Goal: Contribute content: Add original content to the website for others to see

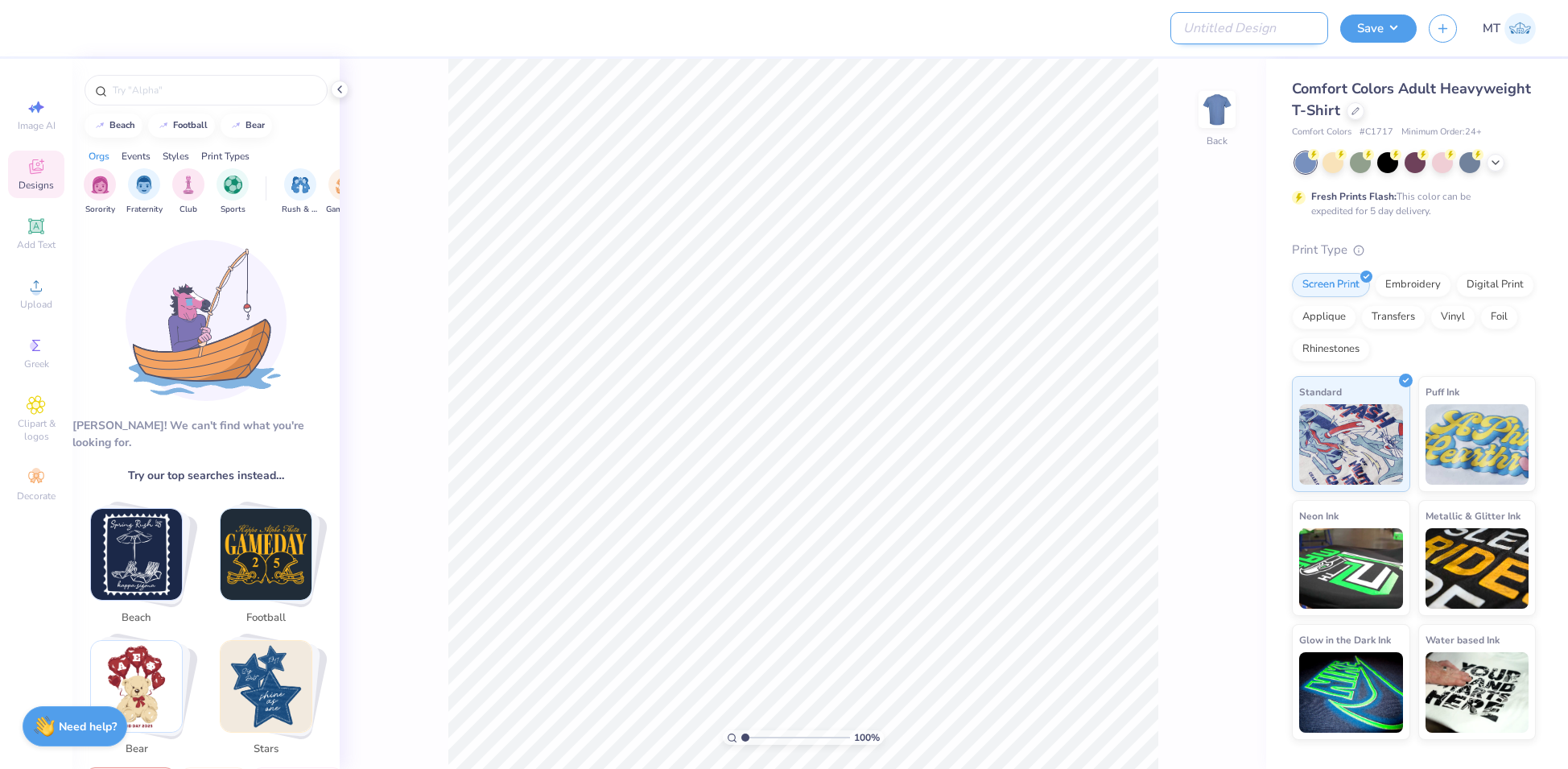
click at [1242, 30] on input "Design Title" at bounding box center [1249, 29] width 157 height 33
paste input "FPS239788"
type input "FPS239788"
click at [1361, 114] on div at bounding box center [1355, 109] width 17 height 17
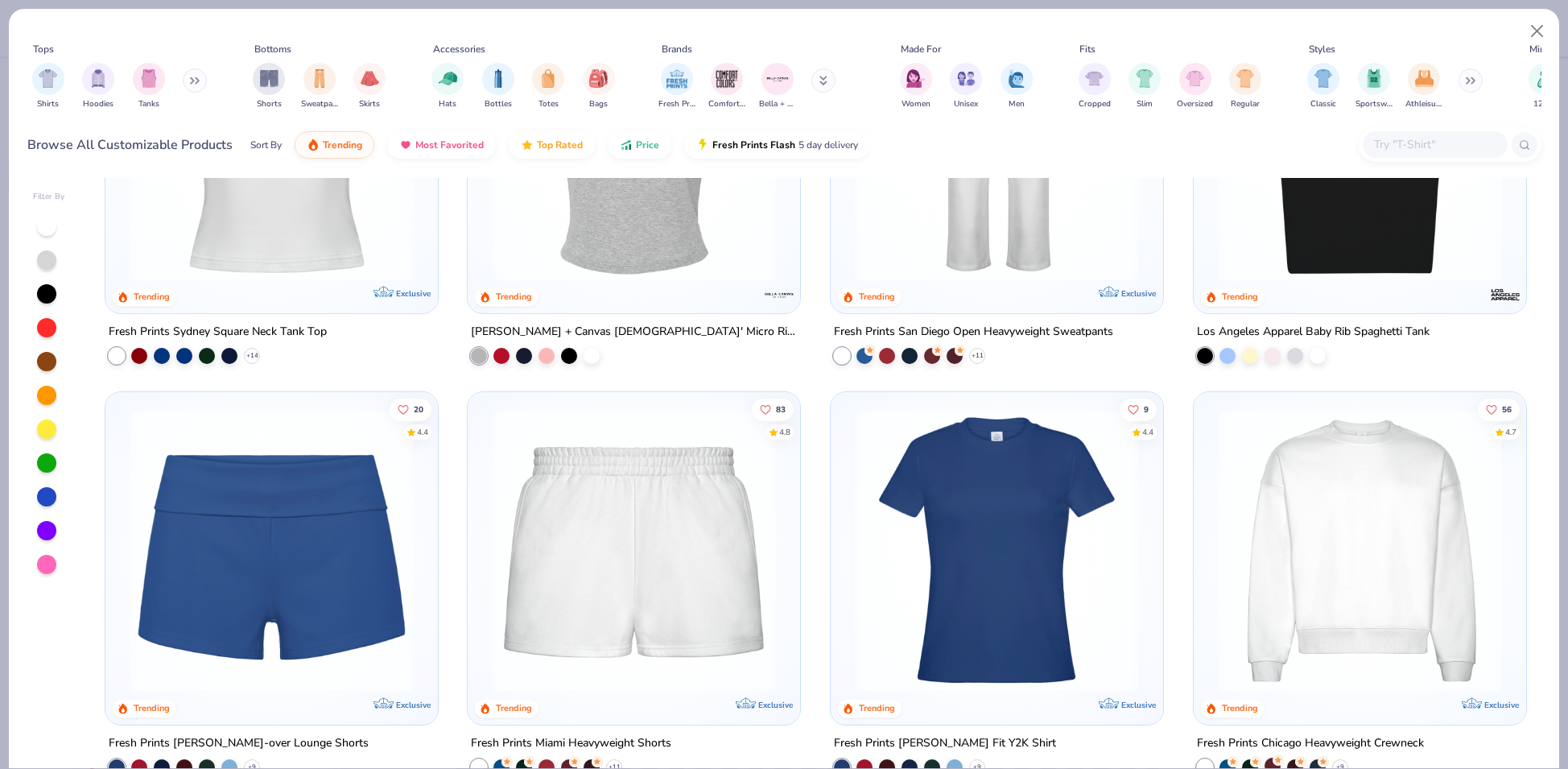
scroll to position [1026, 0]
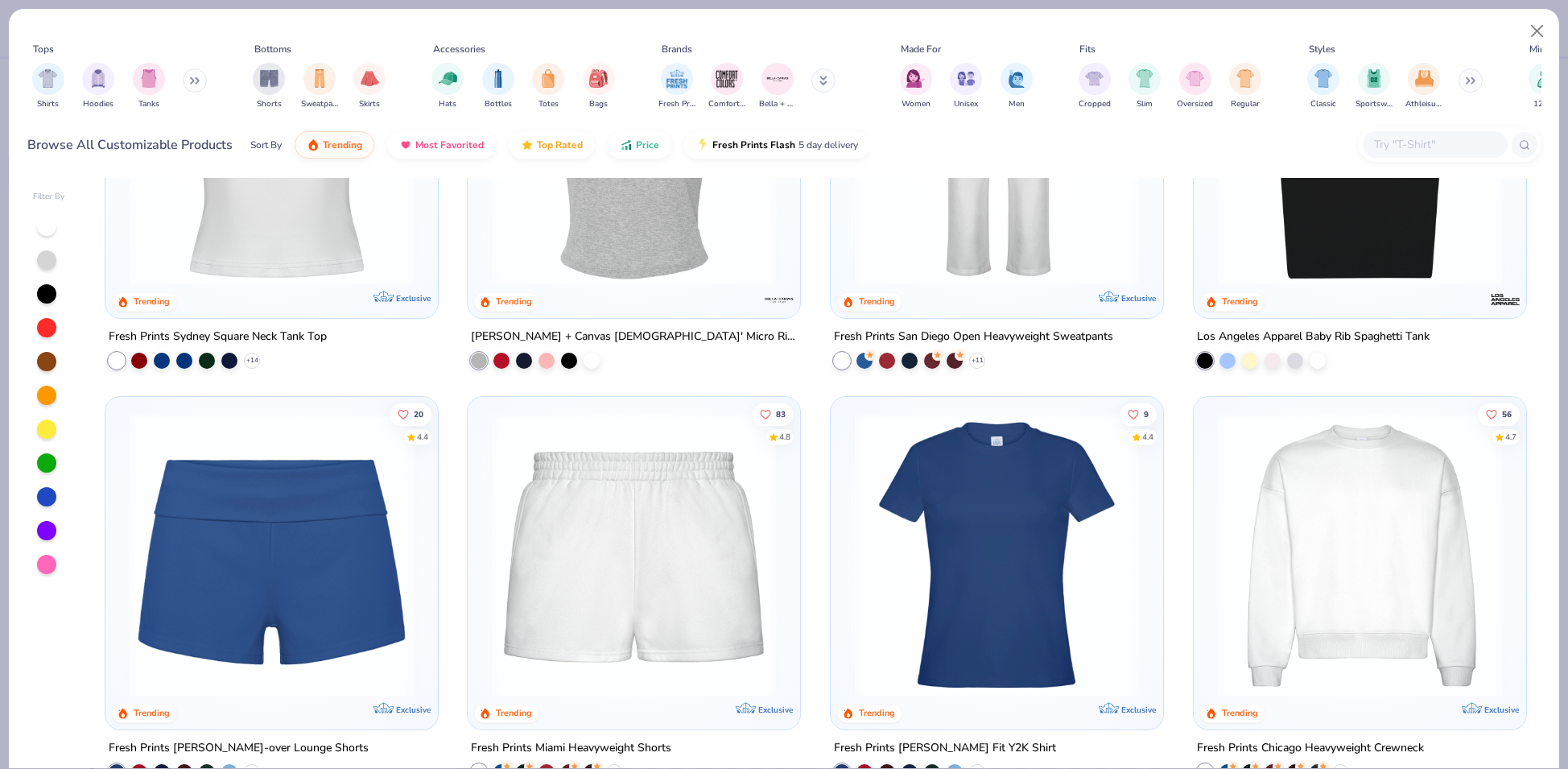
click at [1381, 500] on img at bounding box center [1360, 555] width 300 height 284
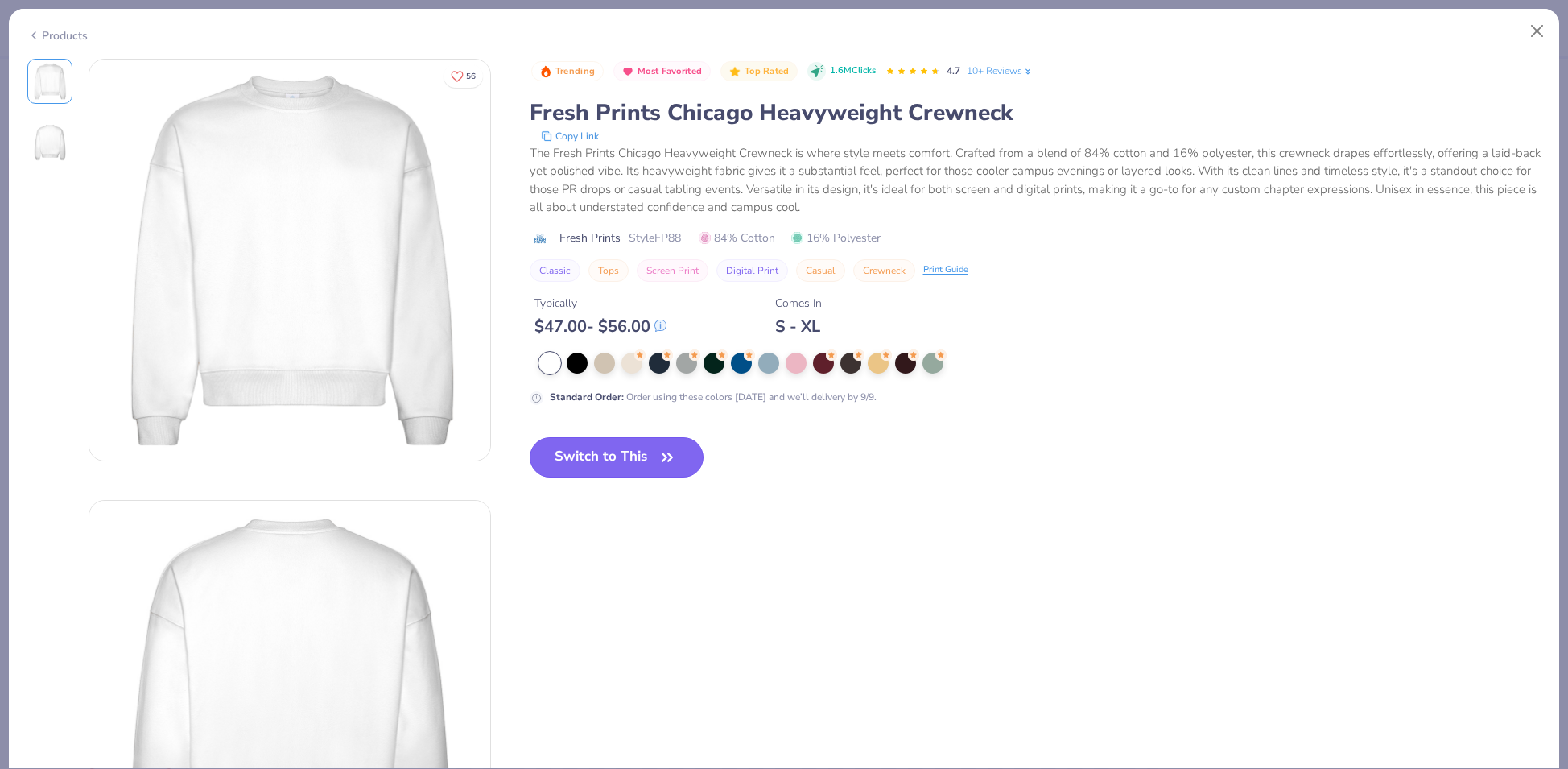
click at [622, 444] on button "Switch to This" at bounding box center [617, 457] width 175 height 40
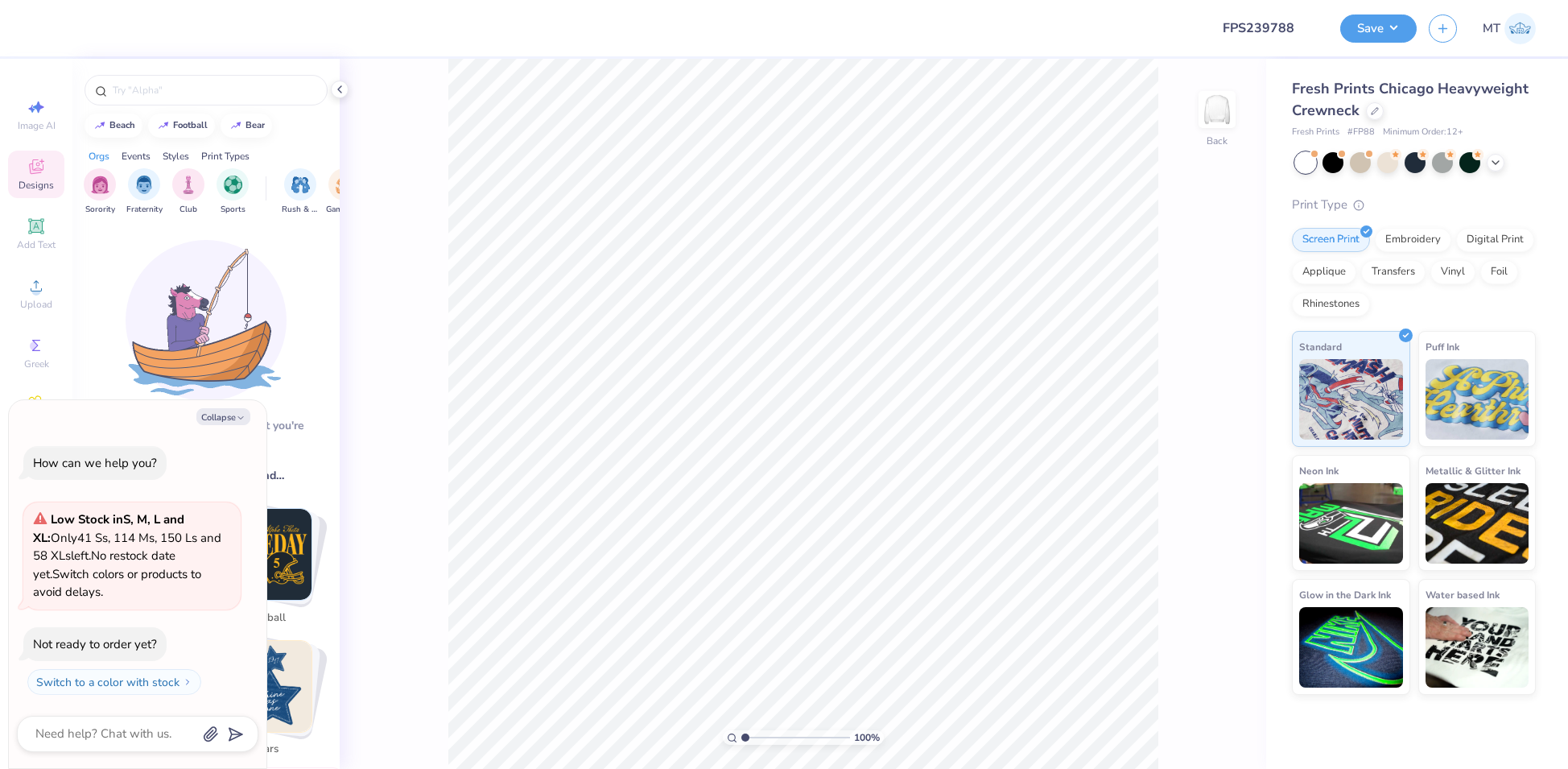
click at [349, 86] on div "100 % Back" at bounding box center [803, 414] width 927 height 710
click at [347, 88] on div at bounding box center [340, 89] width 17 height 17
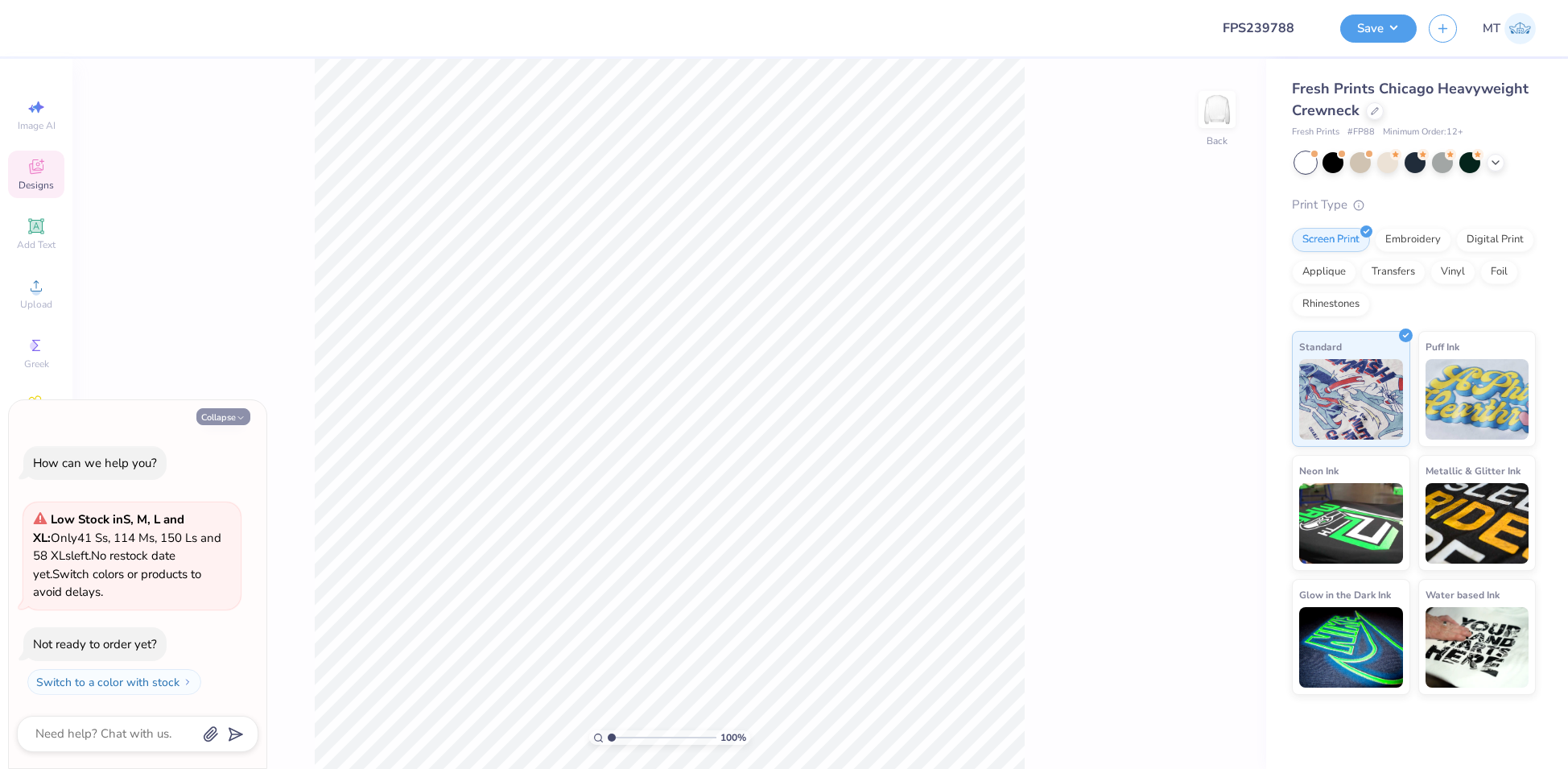
click at [223, 419] on button "Collapse" at bounding box center [224, 417] width 54 height 17
type textarea "x"
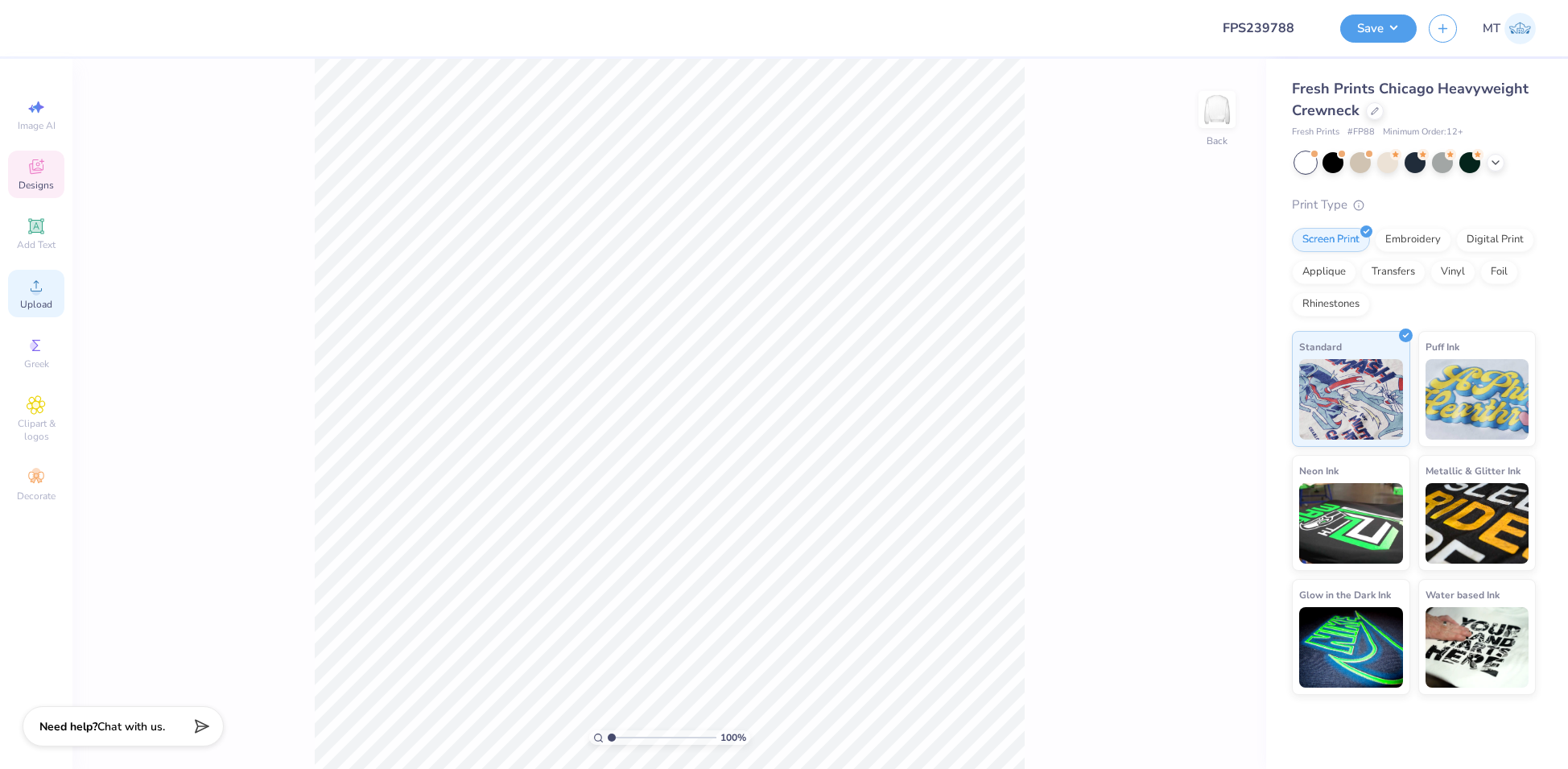
click at [27, 283] on icon at bounding box center [36, 286] width 19 height 19
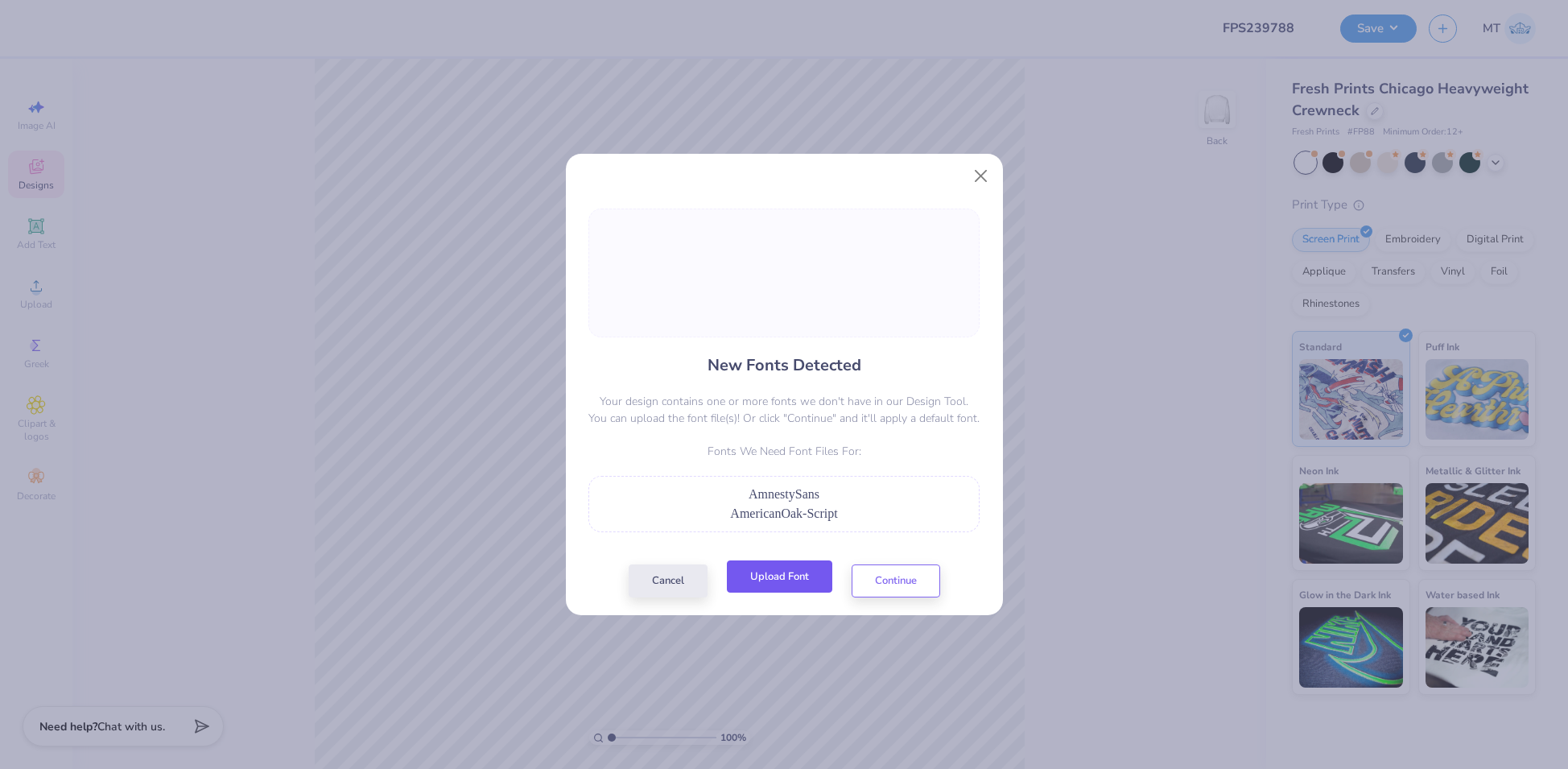
click at [806, 578] on button "Upload Font" at bounding box center [779, 577] width 106 height 33
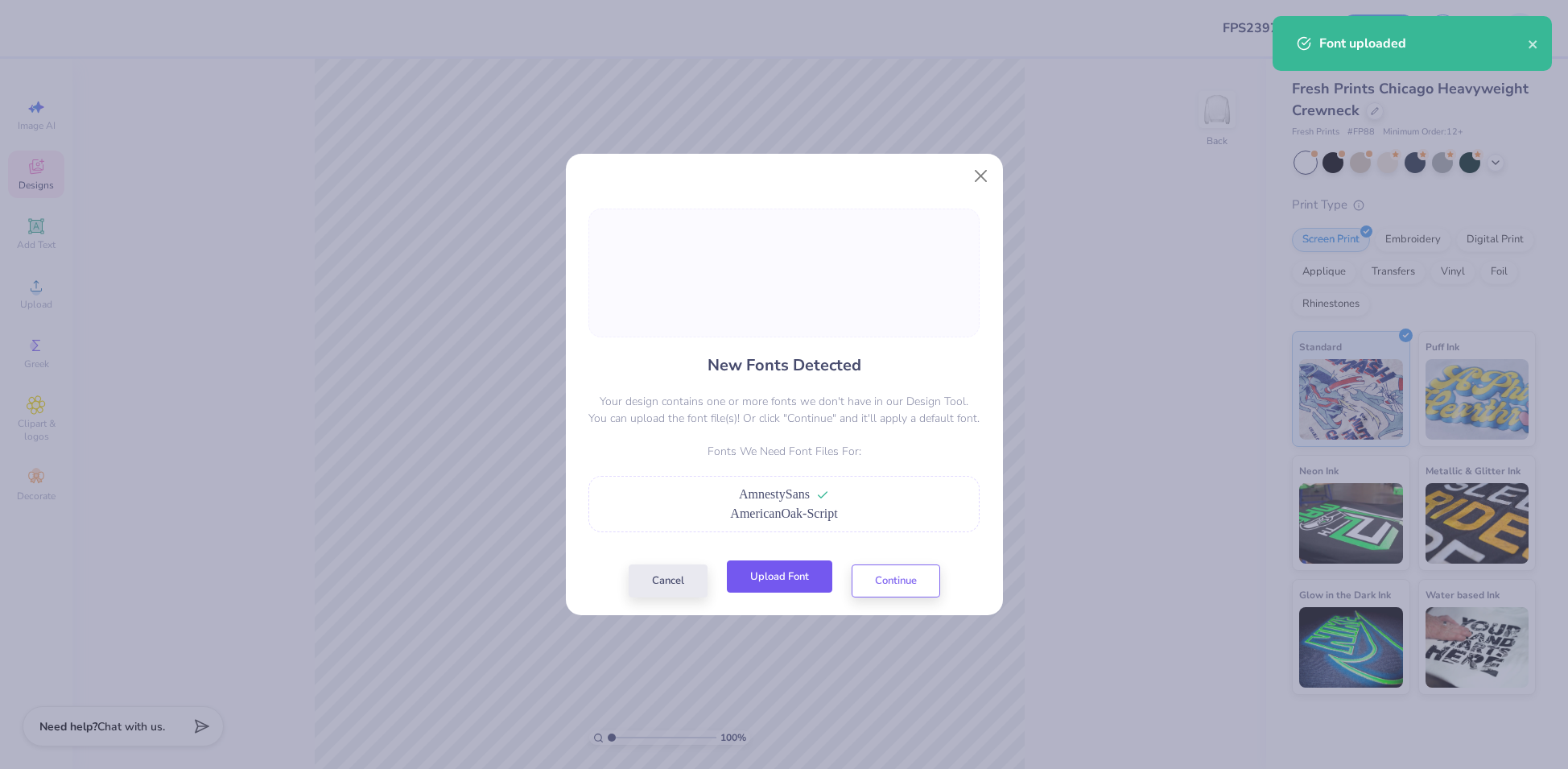
click at [804, 579] on button "Upload Font" at bounding box center [779, 577] width 106 height 33
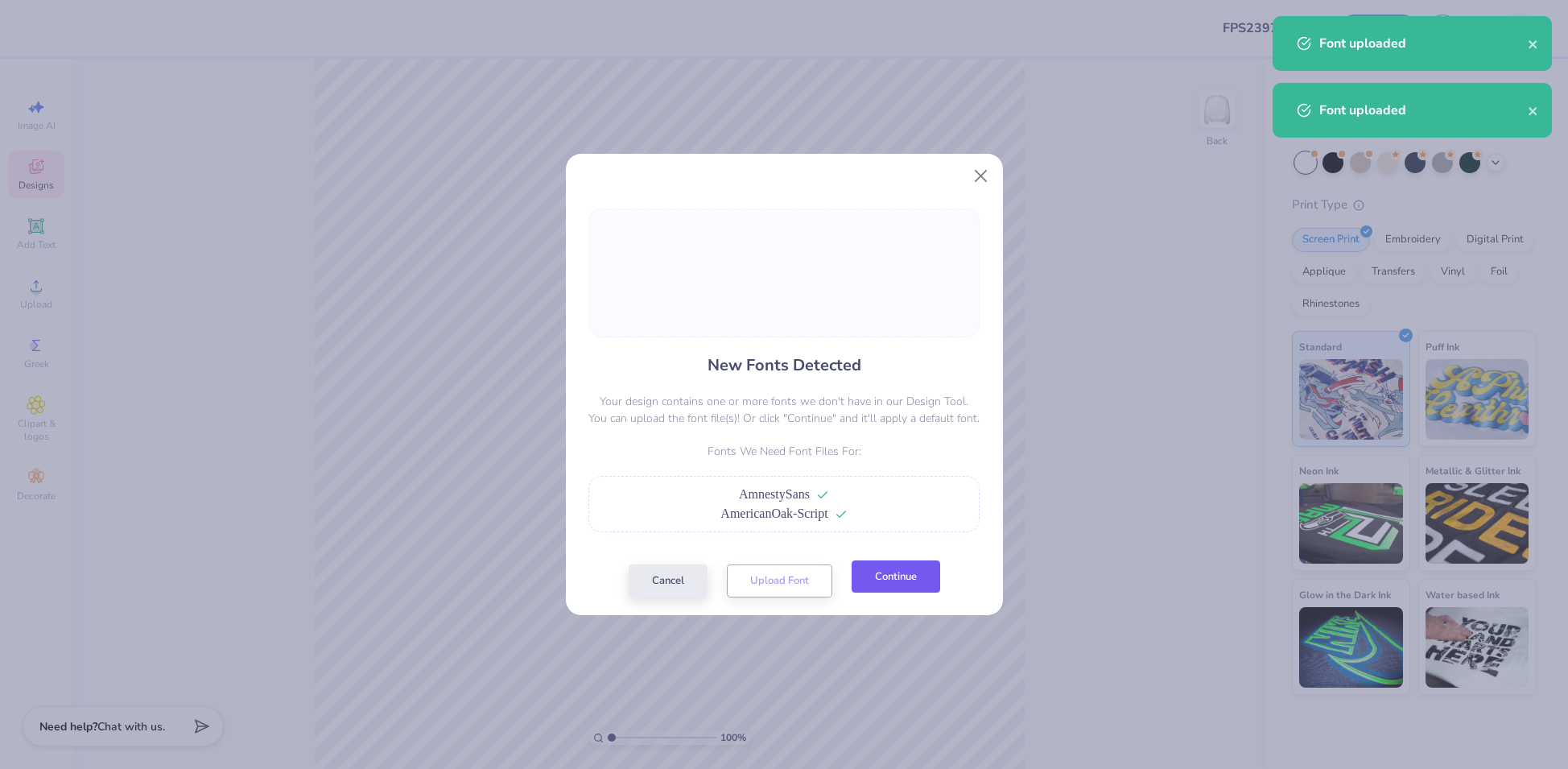
click at [907, 586] on button "Continue" at bounding box center [895, 577] width 88 height 33
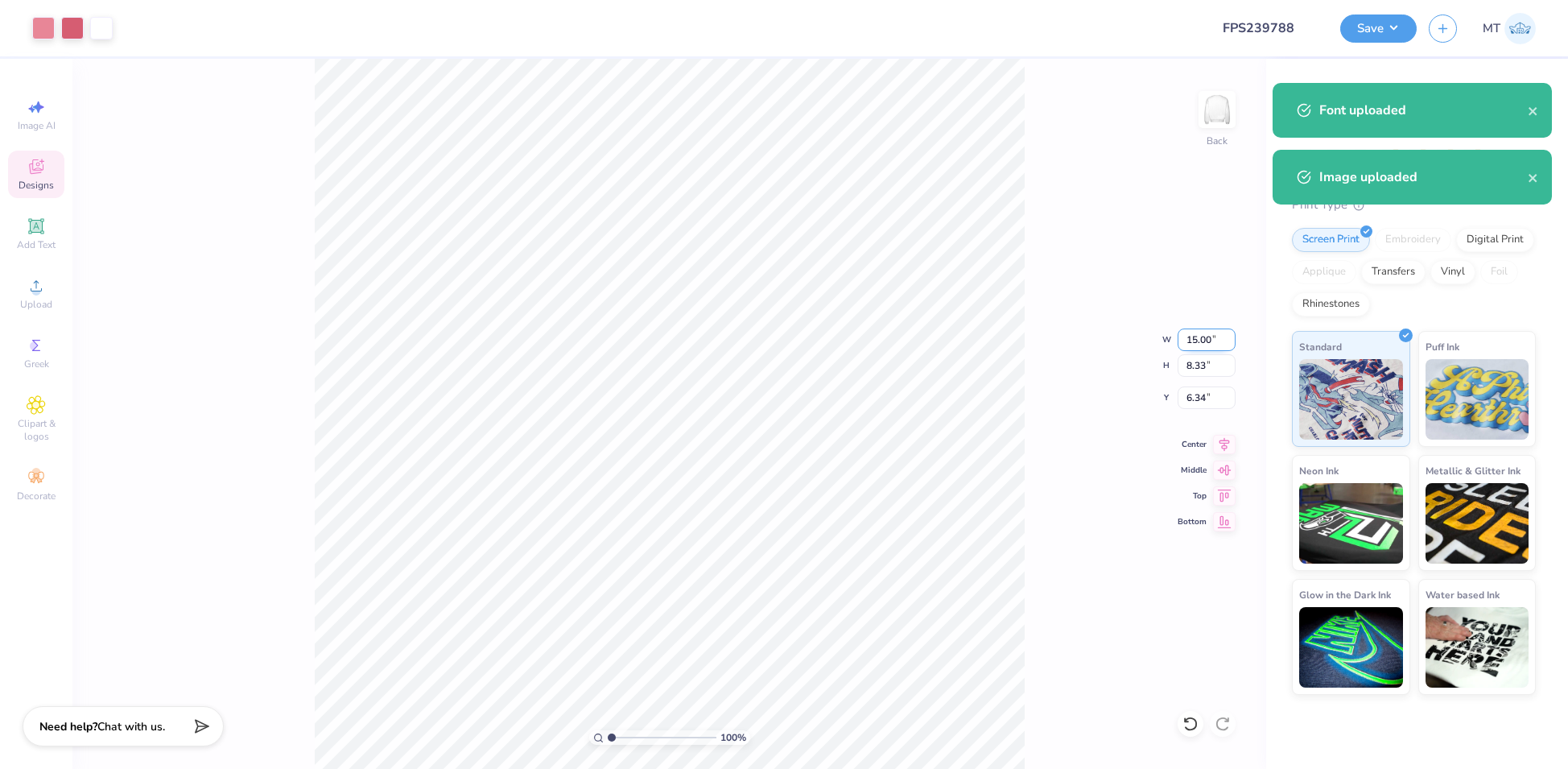
click at [1199, 337] on input "15.00" at bounding box center [1206, 339] width 58 height 22
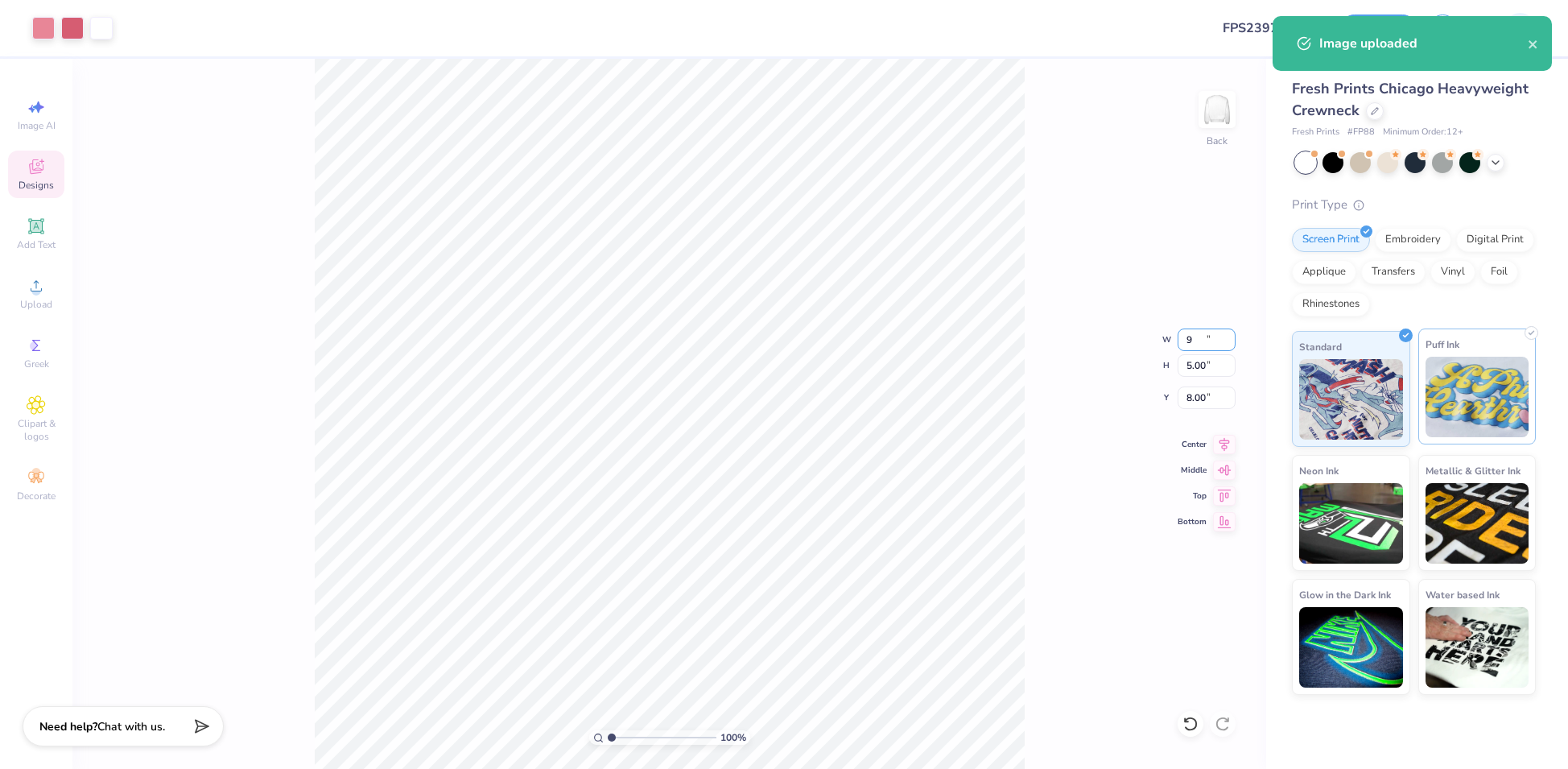
type input "9.00"
type input "5.00"
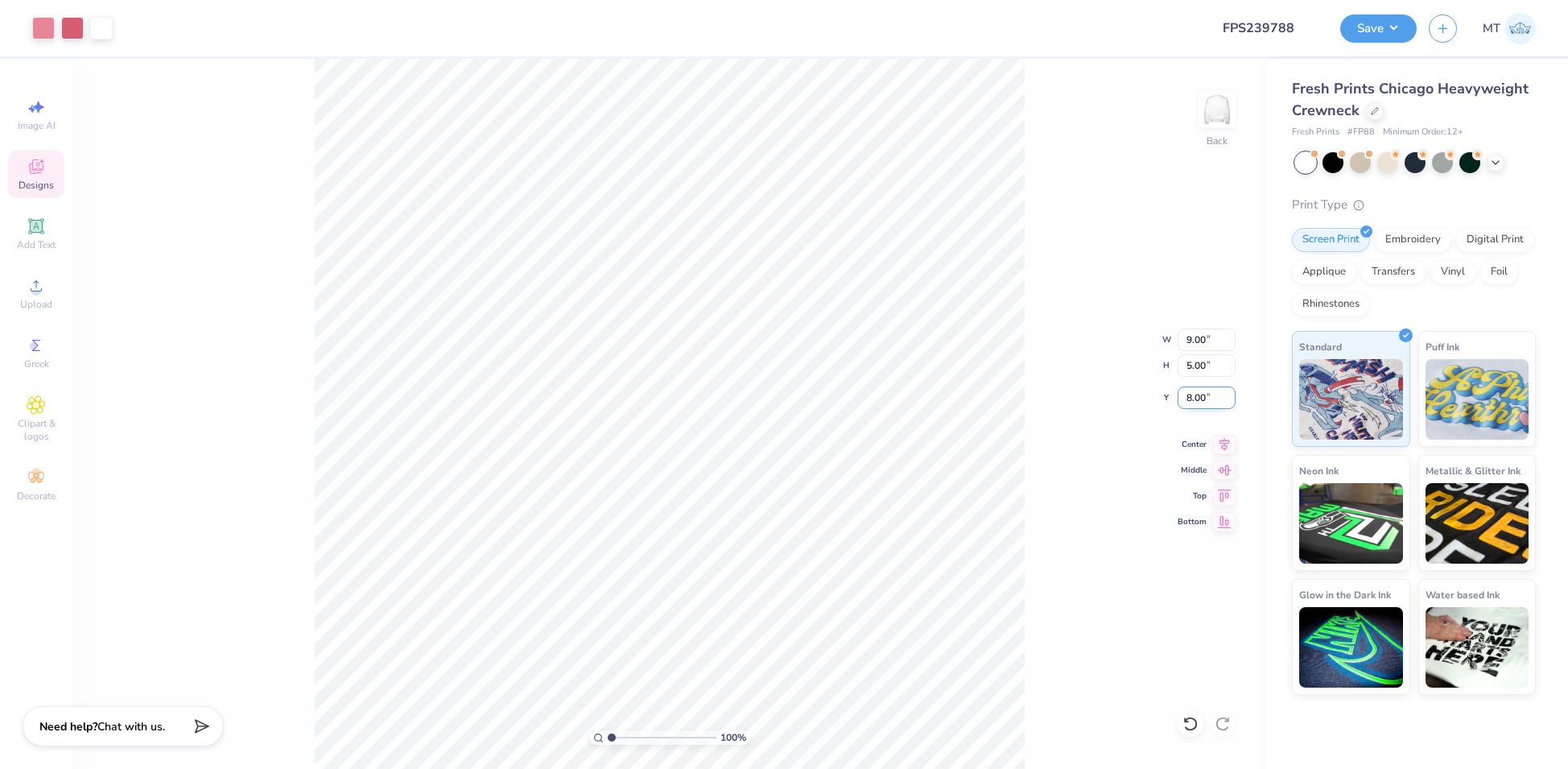
click at [1194, 397] on input "8.00" at bounding box center [1206, 397] width 58 height 22
type input "3.00"
click at [1052, 321] on div "100 % Back W 9.00 9.00 " H 5.00 5.00 " Y 3.00 3.00 " Center Middle Top Bottom" at bounding box center [669, 414] width 1194 height 710
click at [1198, 334] on input "9.00" at bounding box center [1206, 339] width 58 height 22
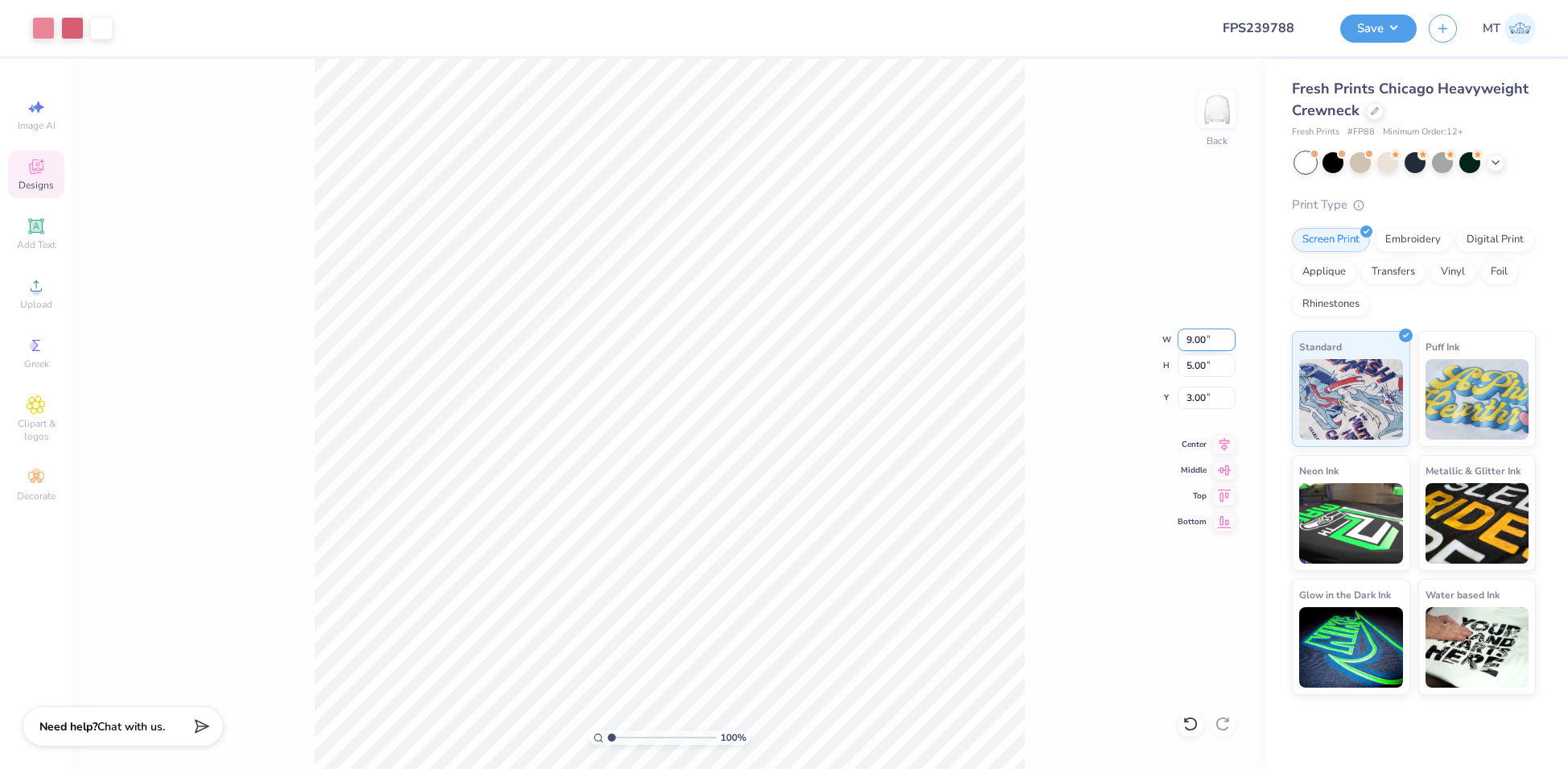
click at [1198, 334] on input "9.00" at bounding box center [1206, 339] width 58 height 22
type input "9.50"
type input "5.27"
click at [1199, 397] on input "2.86" at bounding box center [1206, 397] width 58 height 22
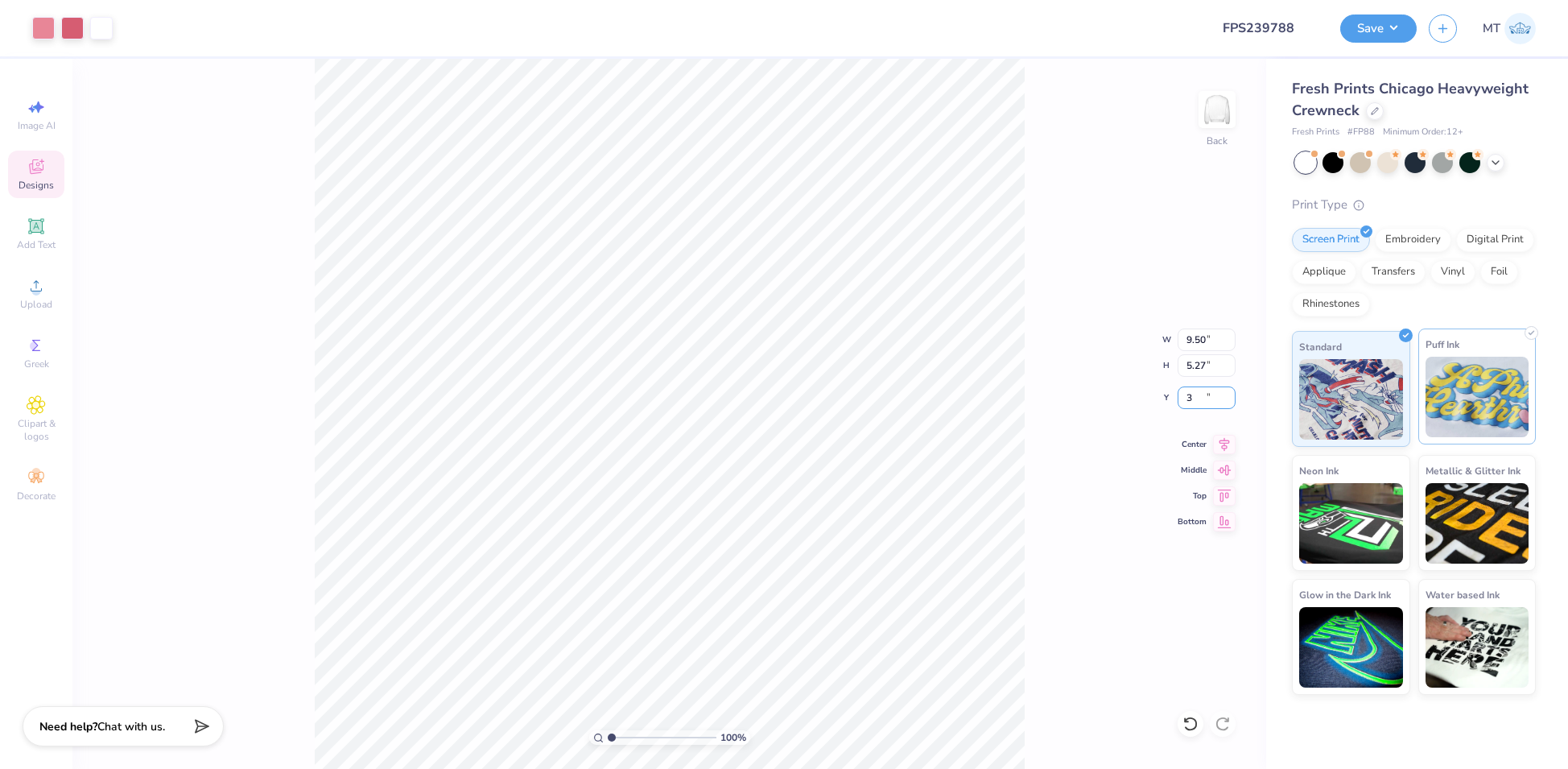
type input "3.00"
click at [1137, 225] on div "100 % Back W 9.50 9.50 " H 5.27 5.27 " Y 3.00 3.00 " Center Middle Top Bottom" at bounding box center [669, 414] width 1194 height 710
click at [1381, 22] on button "Save" at bounding box center [1379, 26] width 77 height 28
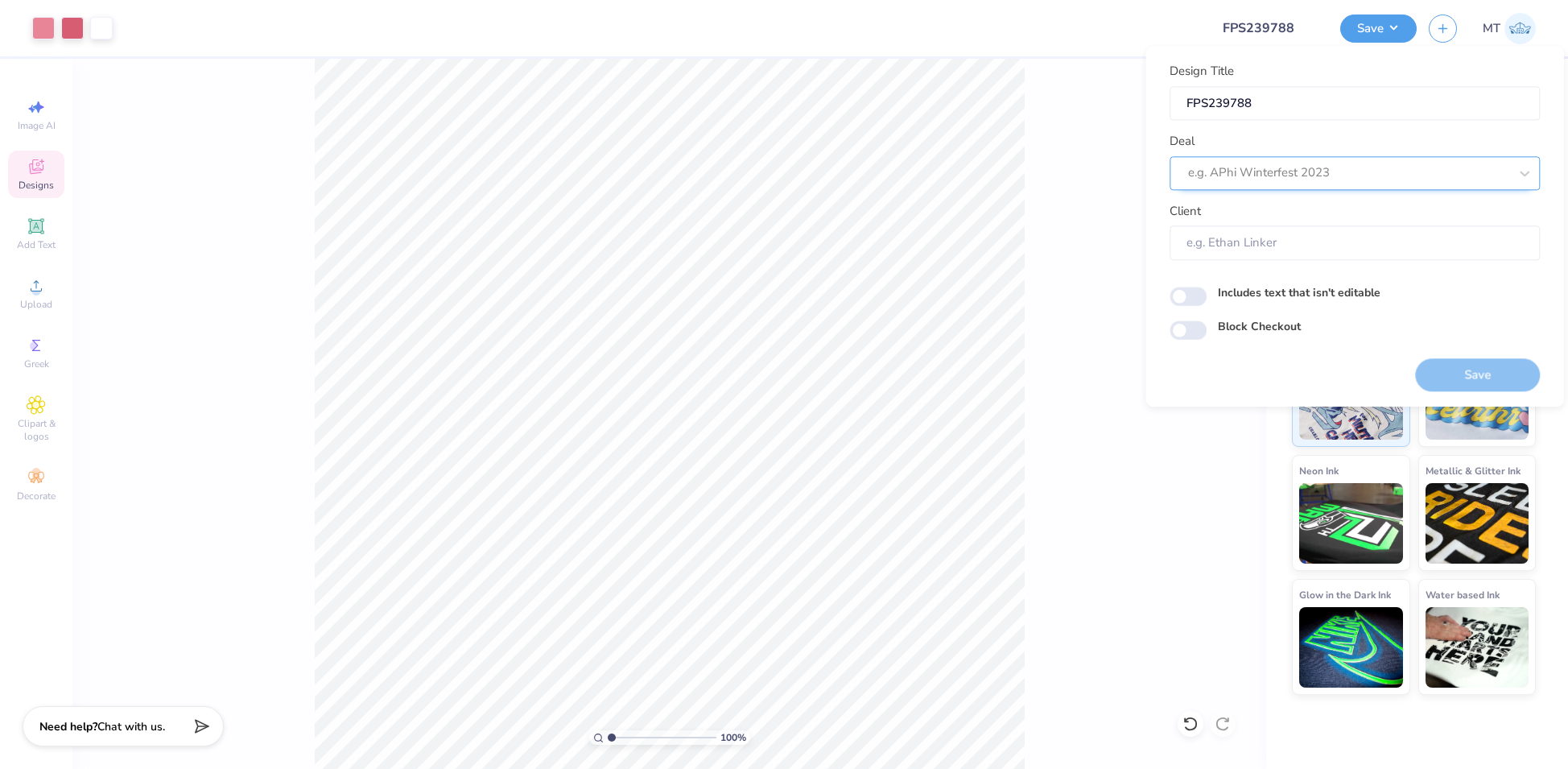
click at [1389, 174] on div at bounding box center [1348, 173] width 321 height 22
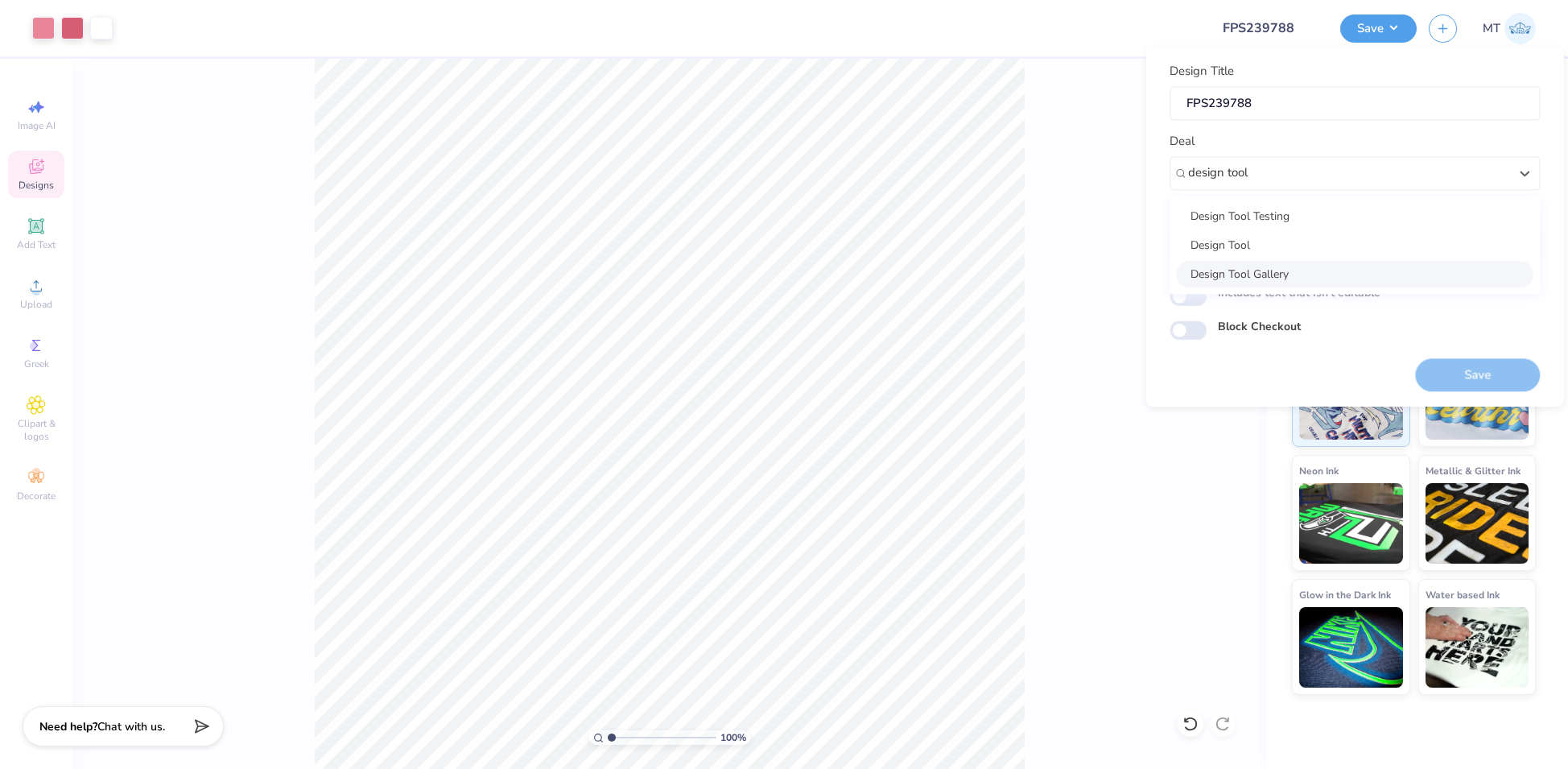
click at [1370, 262] on div "Design Tool Gallery" at bounding box center [1355, 275] width 357 height 27
type input "design tool"
type input "Design Tool Gallery User"
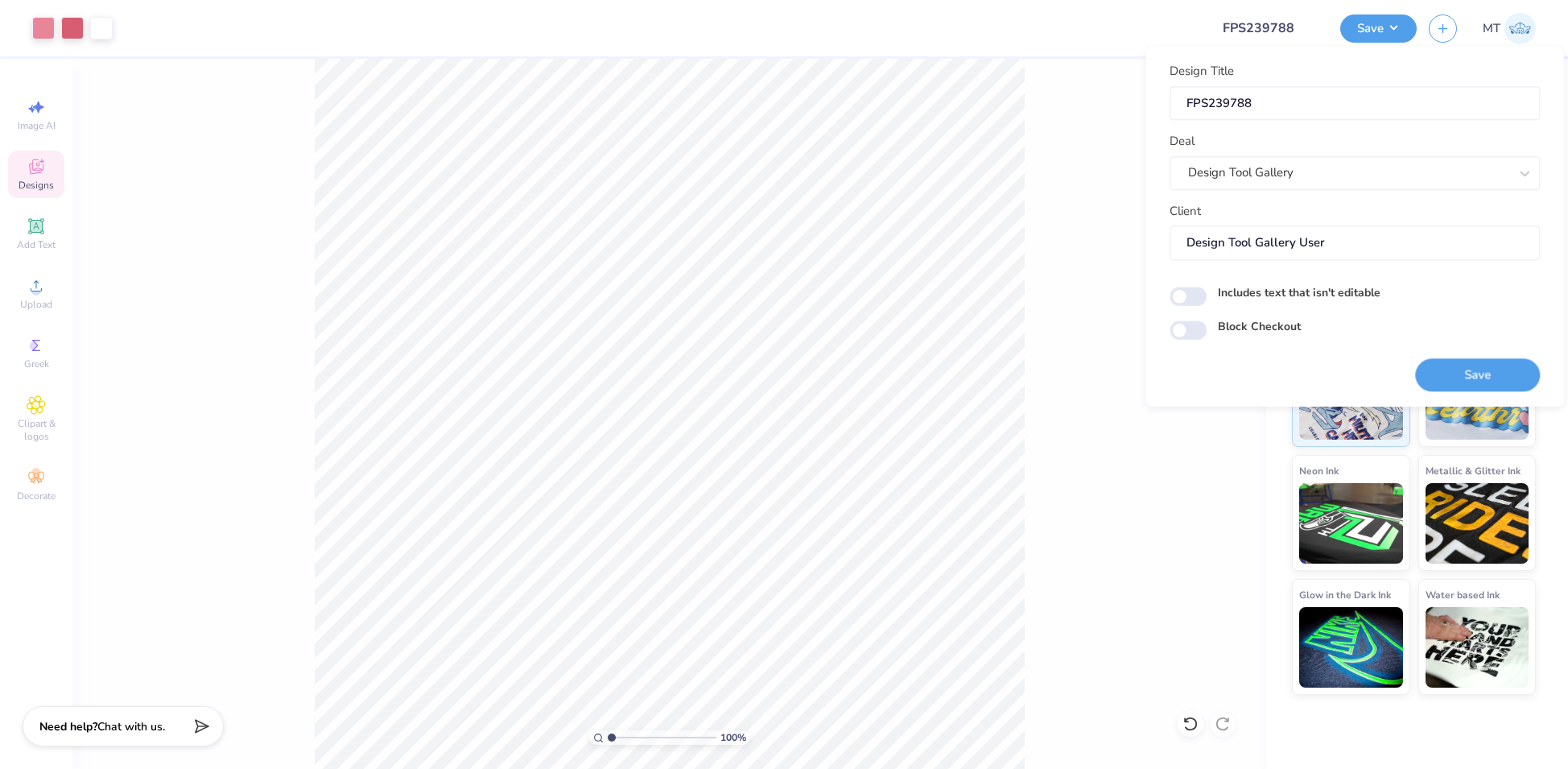
click at [1461, 353] on div "Save" at bounding box center [1478, 365] width 125 height 51
click at [1462, 367] on button "Save" at bounding box center [1478, 374] width 125 height 33
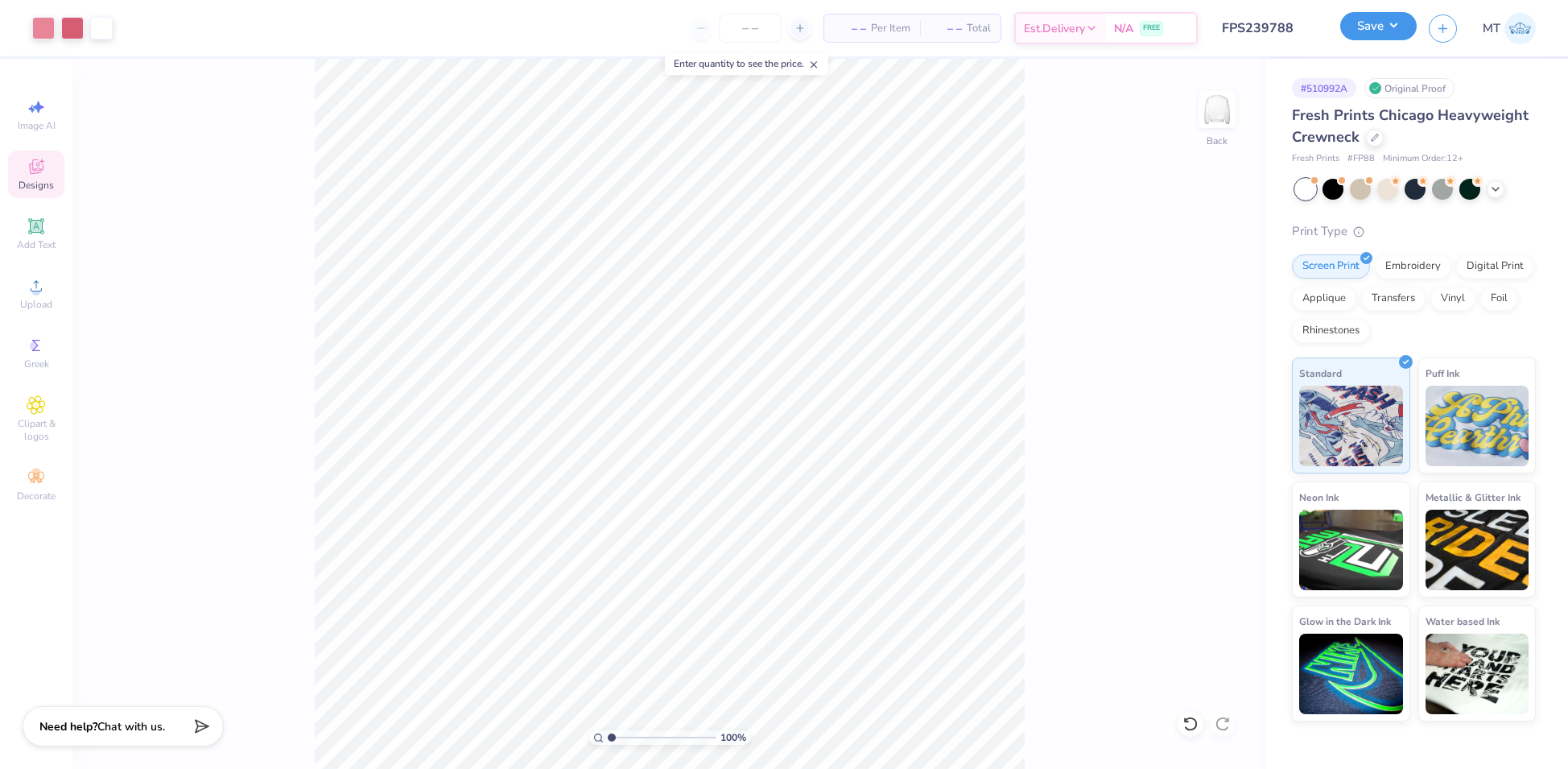
click at [1371, 35] on button "Save" at bounding box center [1379, 26] width 77 height 28
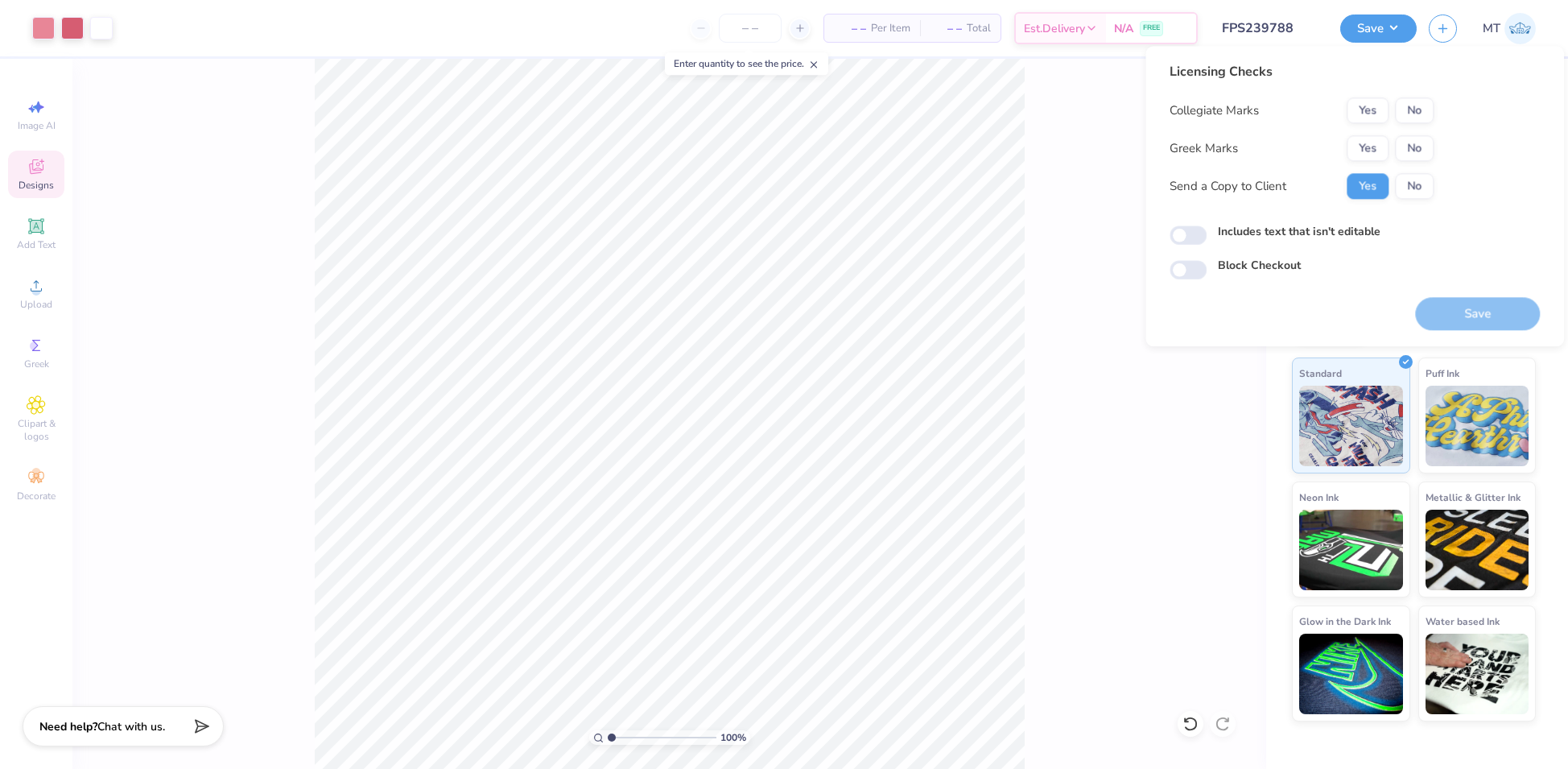
click at [1369, 163] on div "Collegiate Marks Yes No Greek Marks Yes No Send a Copy to Client Yes No" at bounding box center [1301, 149] width 264 height 102
click at [1376, 148] on button "Yes" at bounding box center [1367, 148] width 42 height 26
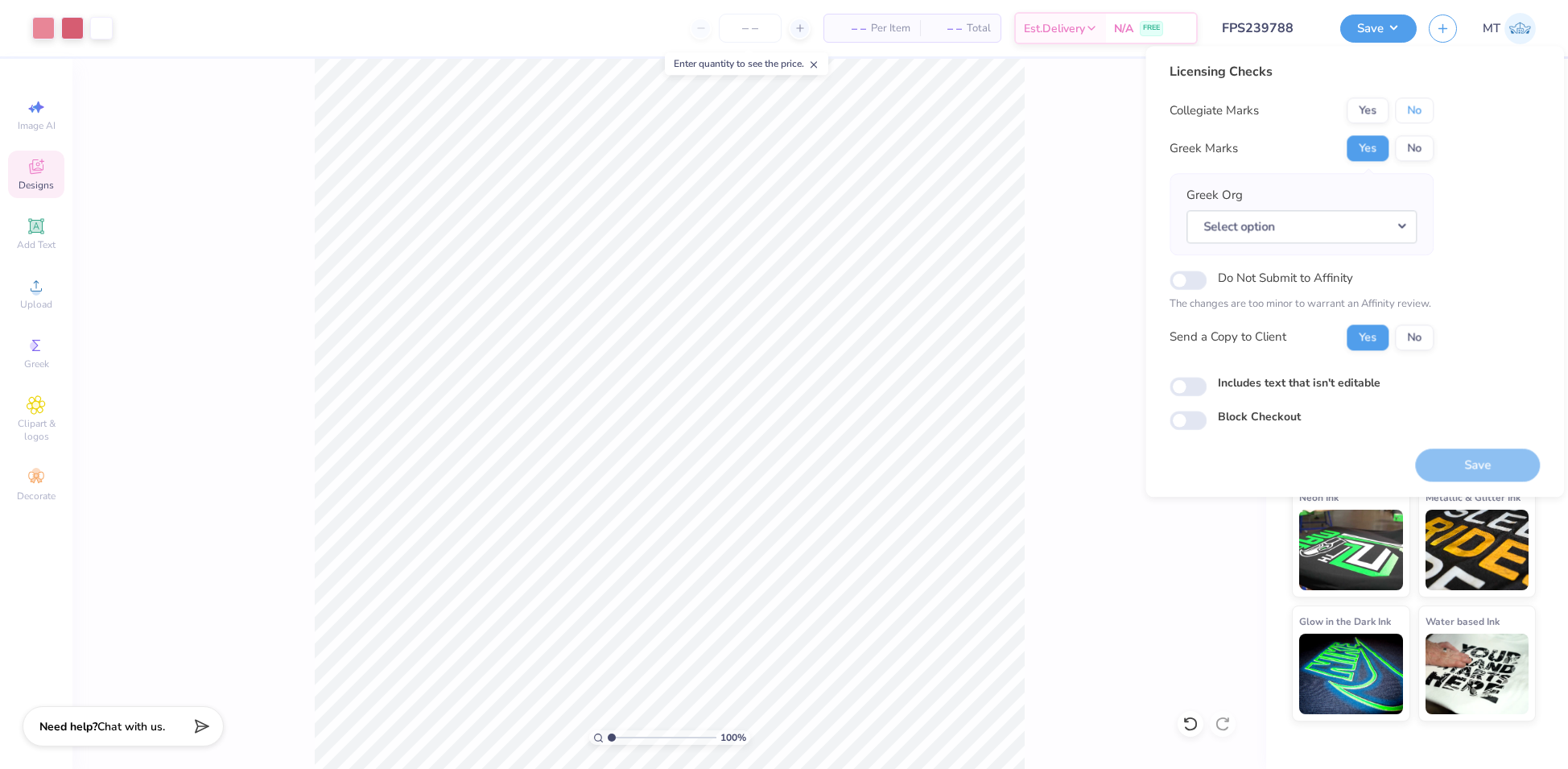
click at [1416, 113] on button "No" at bounding box center [1414, 110] width 38 height 26
click at [1379, 226] on button "Select option" at bounding box center [1301, 227] width 230 height 33
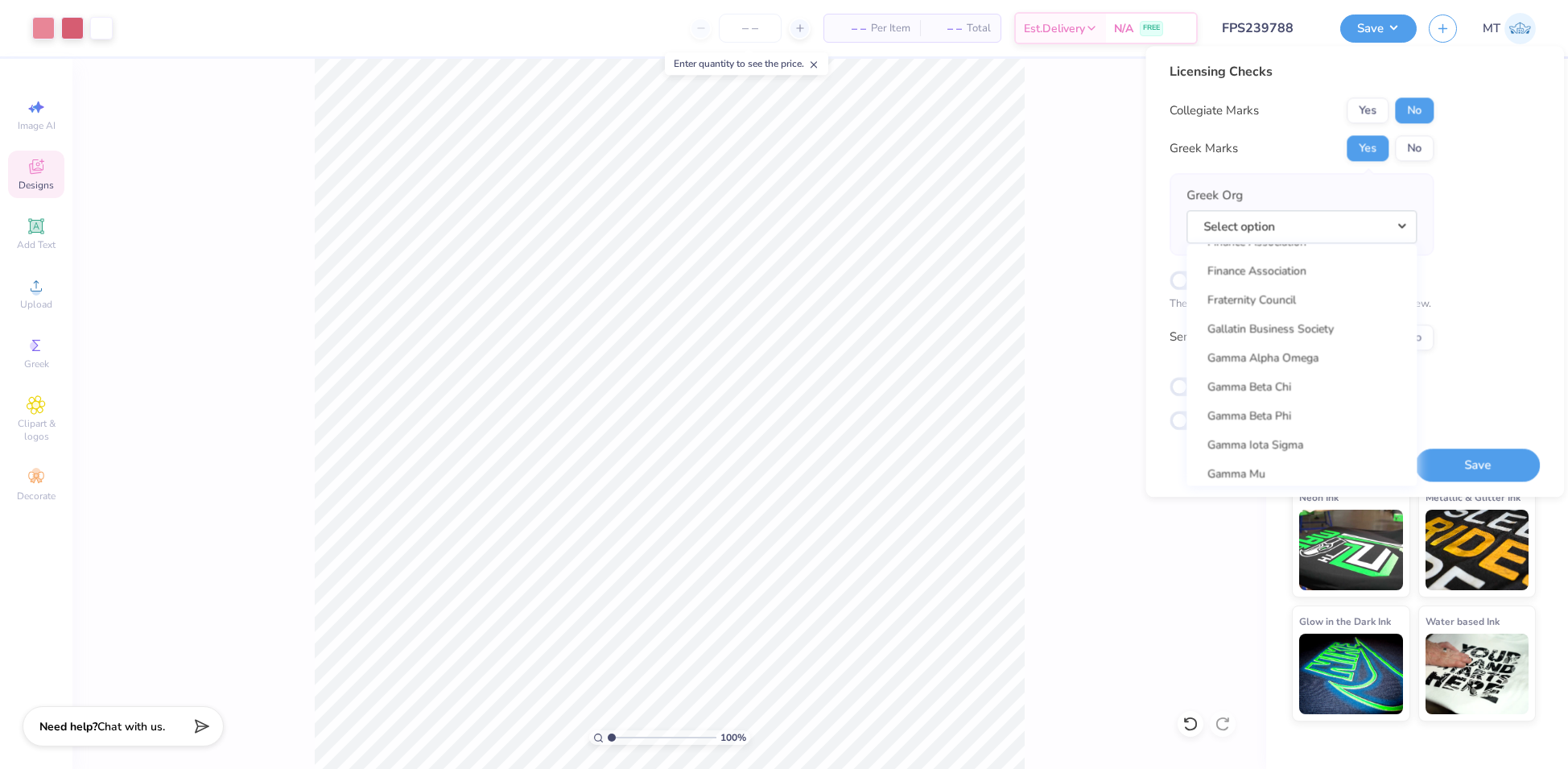
scroll to position [4915, 0]
click at [1290, 445] on link "Gamma Phi Beta" at bounding box center [1301, 450] width 217 height 27
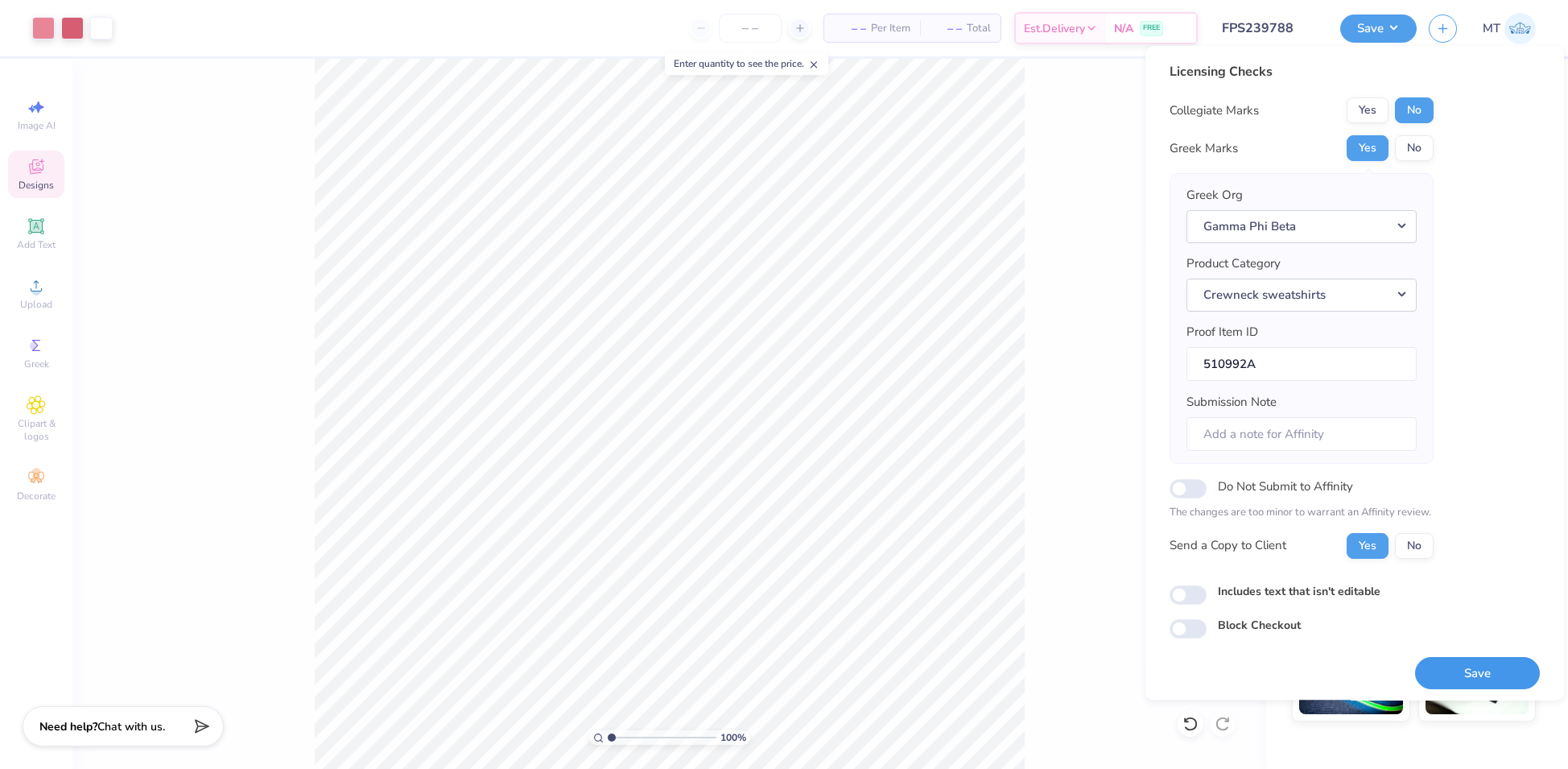
click at [1453, 657] on button "Save" at bounding box center [1478, 673] width 125 height 33
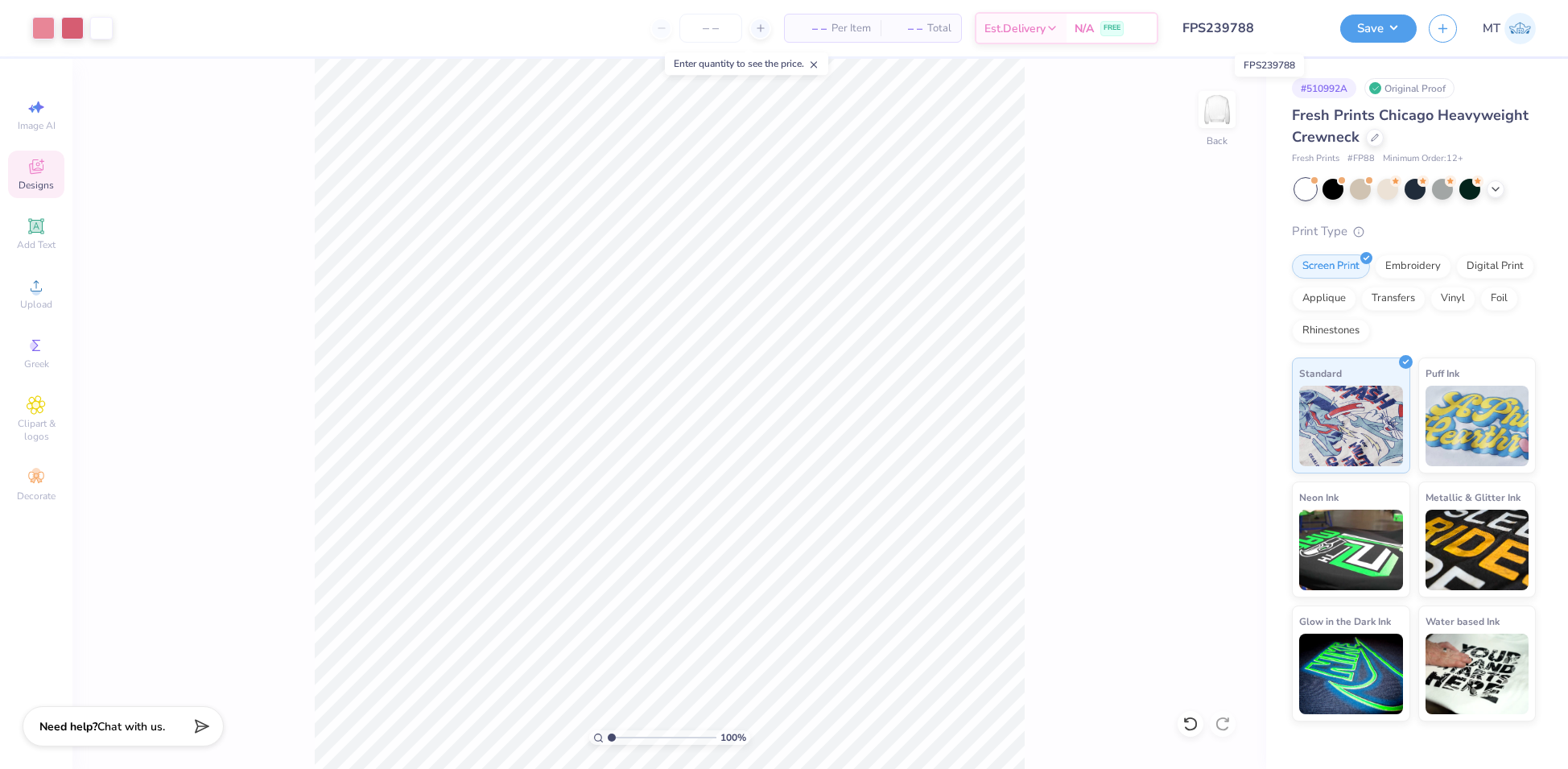
click at [1249, 31] on input "FPS239788" at bounding box center [1249, 29] width 157 height 33
